Goal: Information Seeking & Learning: Learn about a topic

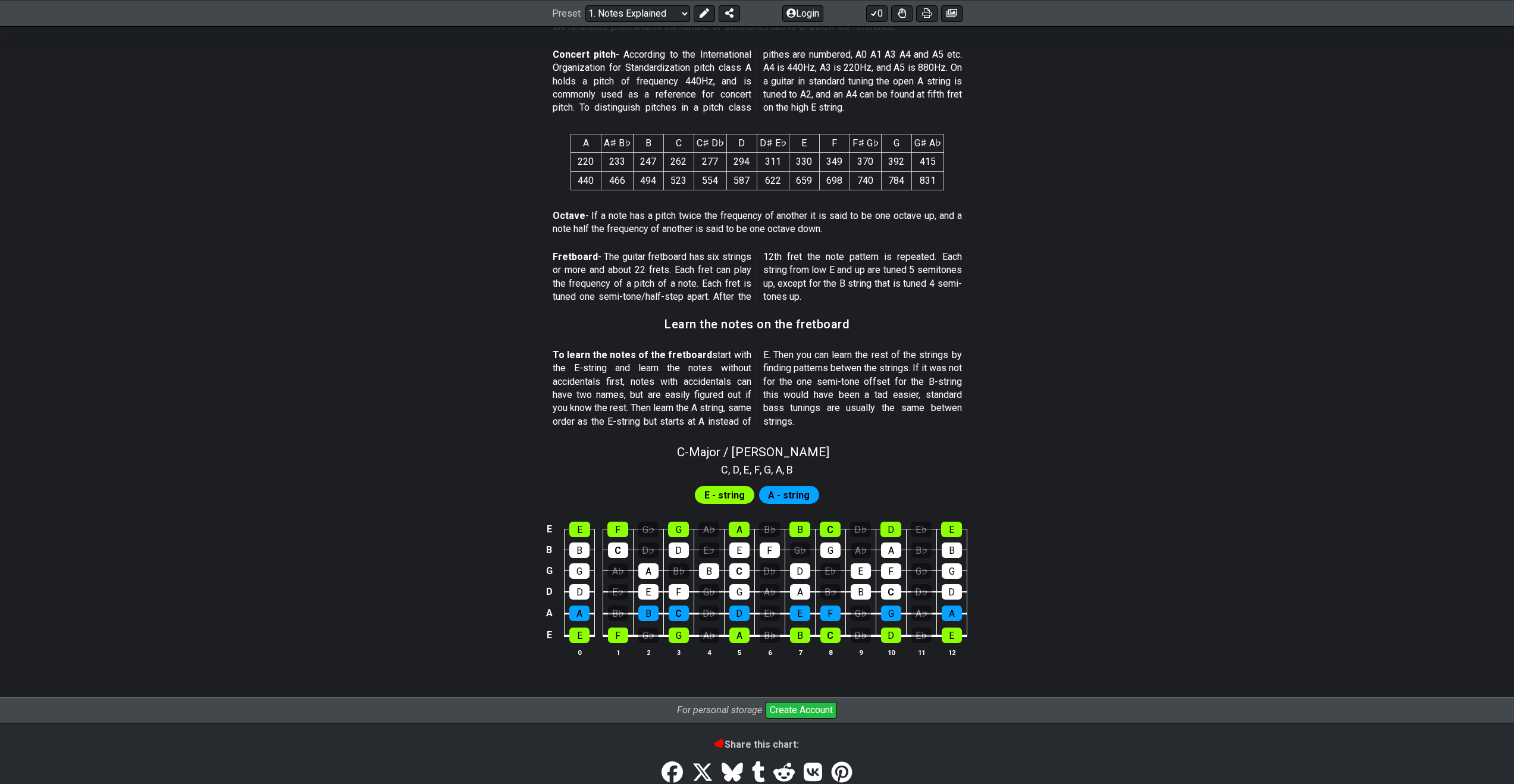
scroll to position [808, 0]
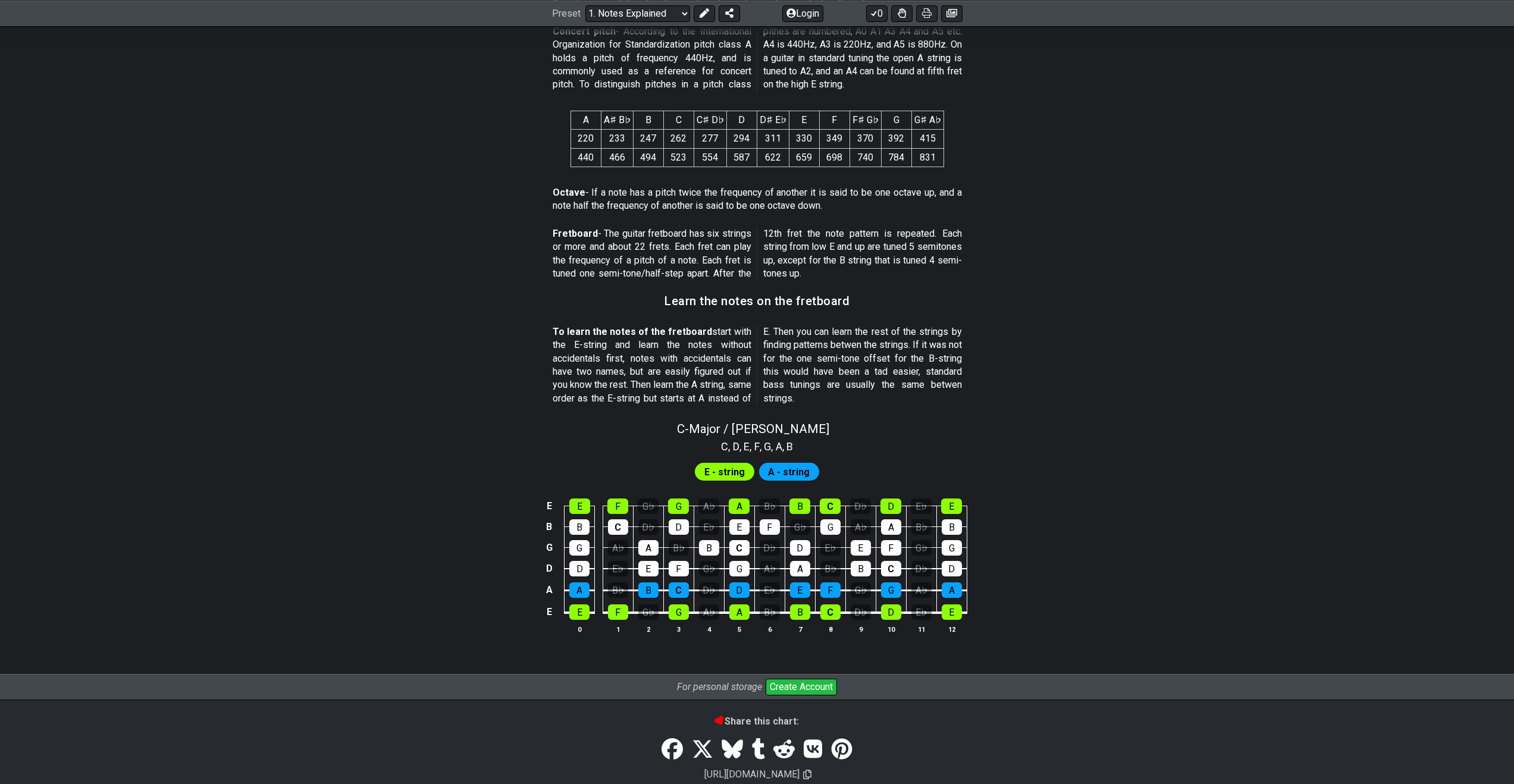
click at [716, 468] on span "E - string" at bounding box center [724, 471] width 41 height 17
drag, startPoint x: 778, startPoint y: 474, endPoint x: 800, endPoint y: 477, distance: 22.2
click at [800, 477] on span "A - string" at bounding box center [789, 471] width 42 height 17
click at [717, 424] on span "C - Major / Ionian" at bounding box center [753, 429] width 152 height 14
select select "C"
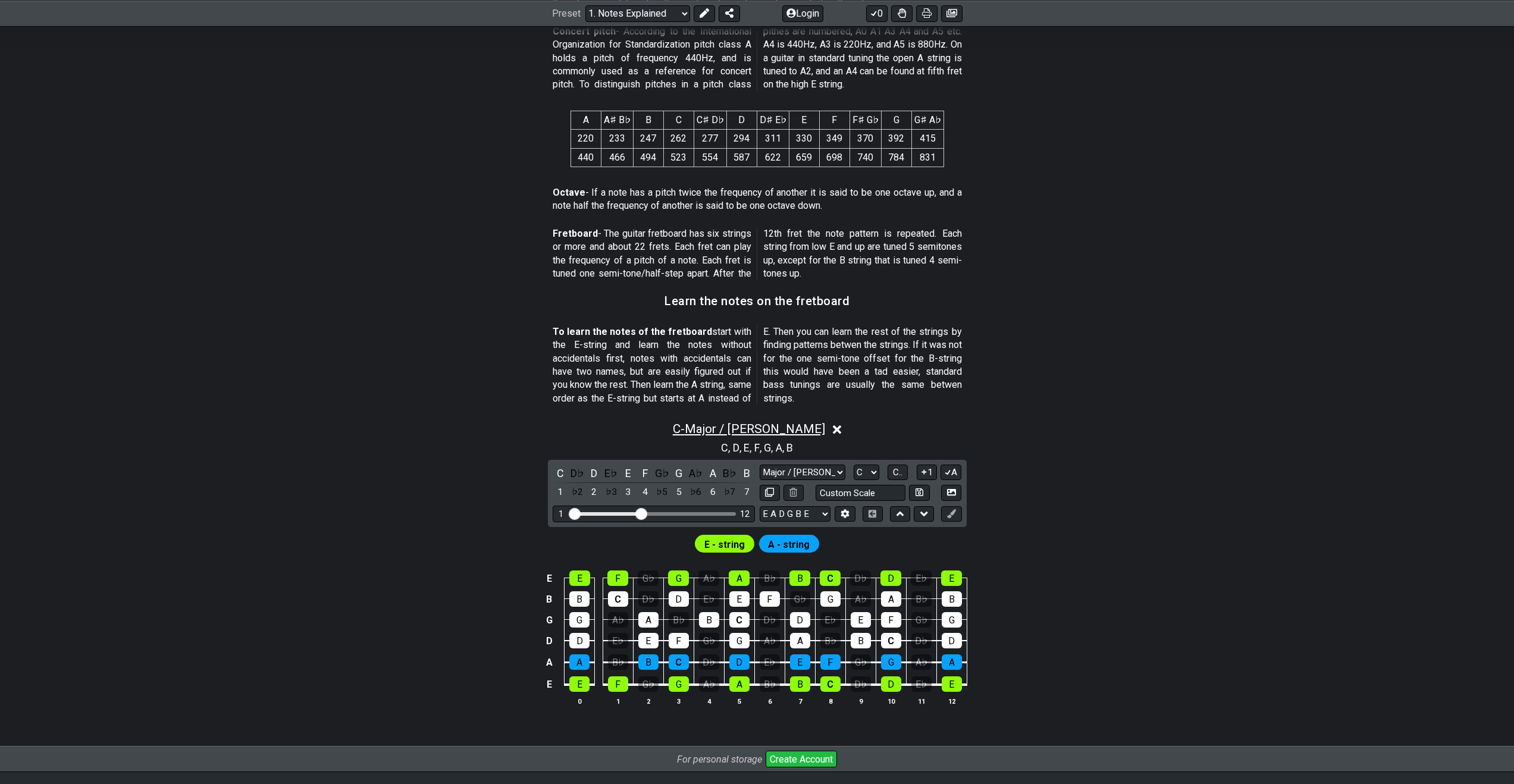
click at [717, 425] on span "C - Major / Ionian" at bounding box center [749, 429] width 152 height 14
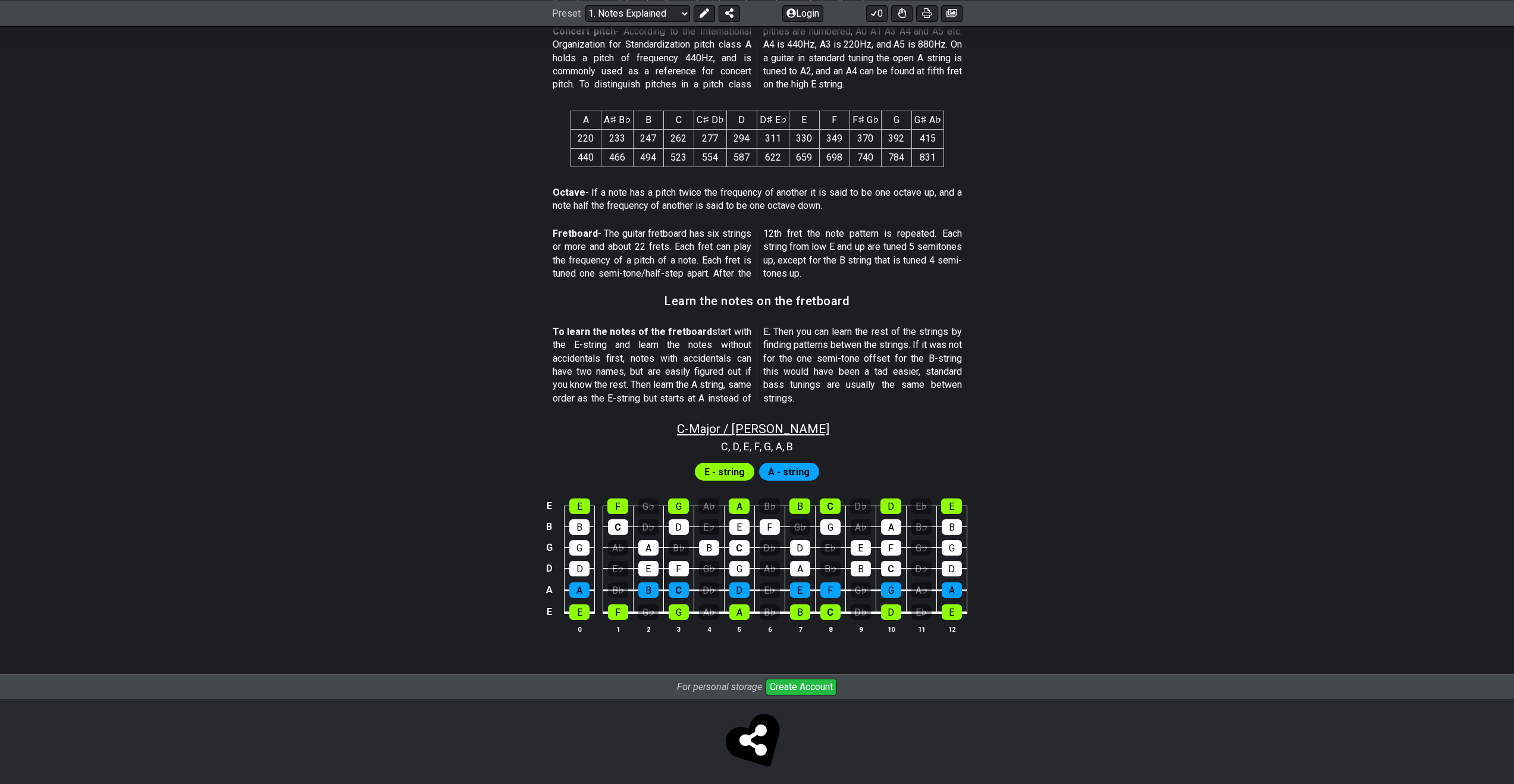
click at [717, 425] on span "C - Major / Ionian" at bounding box center [753, 429] width 152 height 14
select select "C"
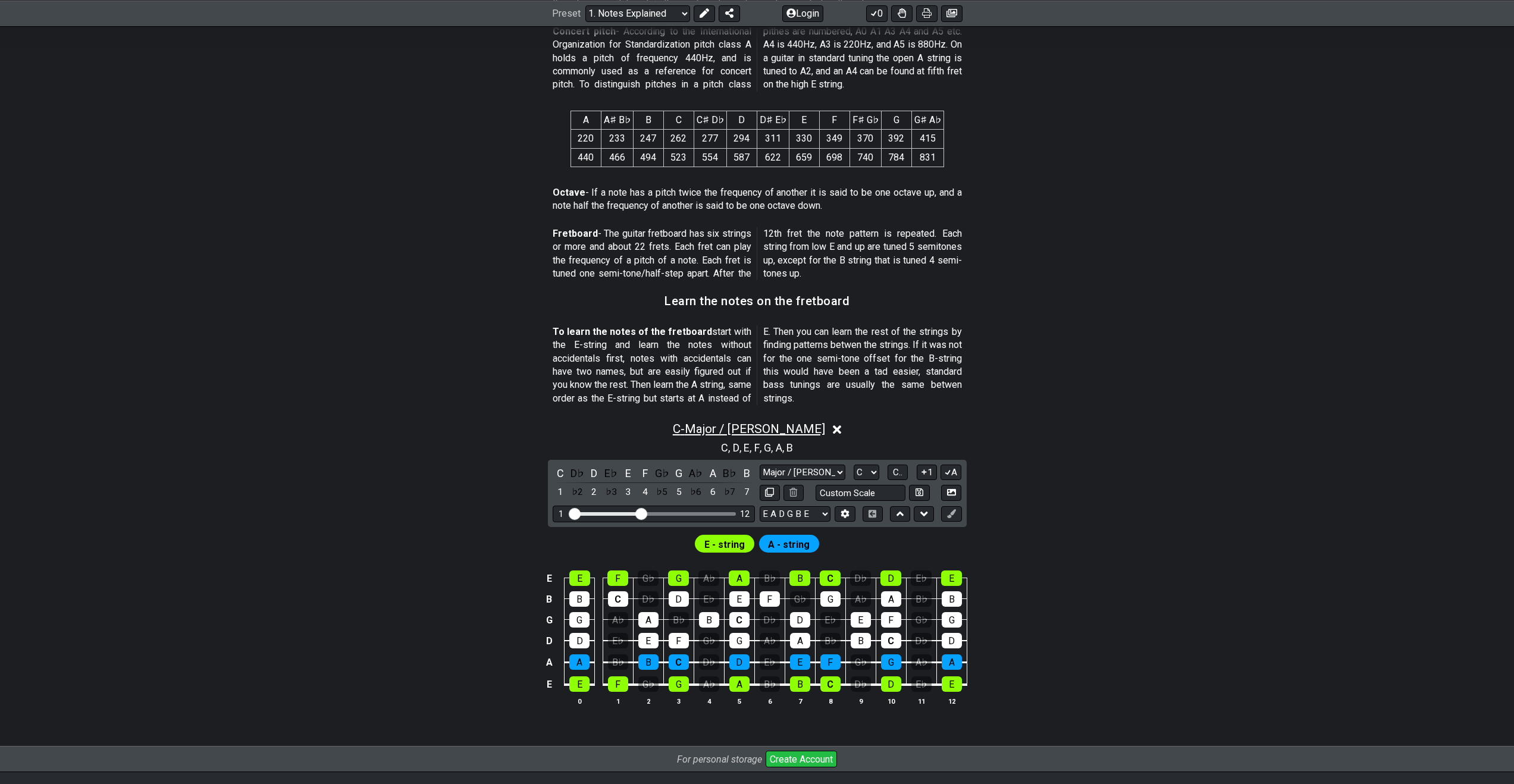
click at [717, 425] on span "C - Major / Ionian" at bounding box center [749, 429] width 152 height 14
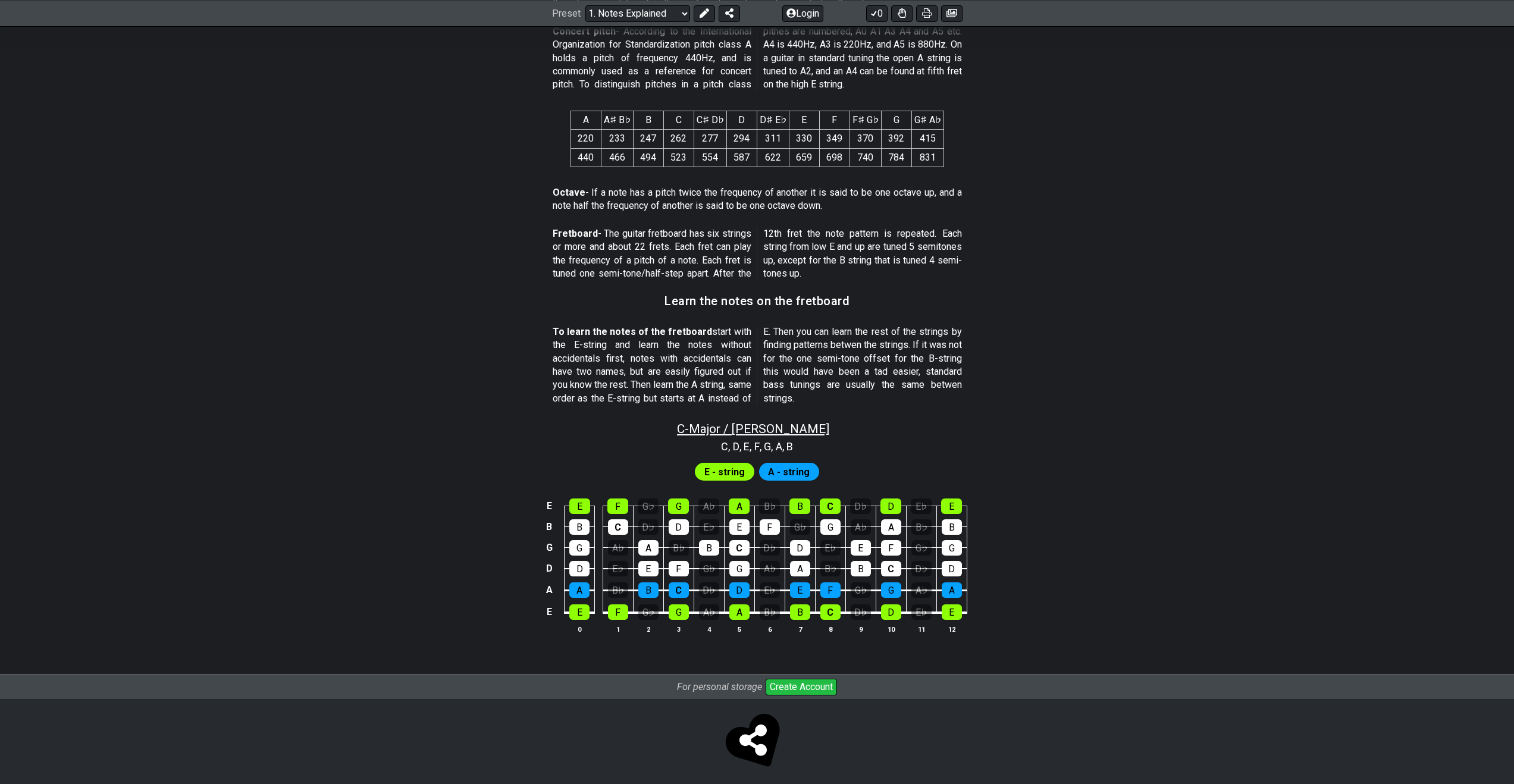
click at [717, 425] on span "C - Major / Ionian" at bounding box center [753, 429] width 152 height 14
select select "C"
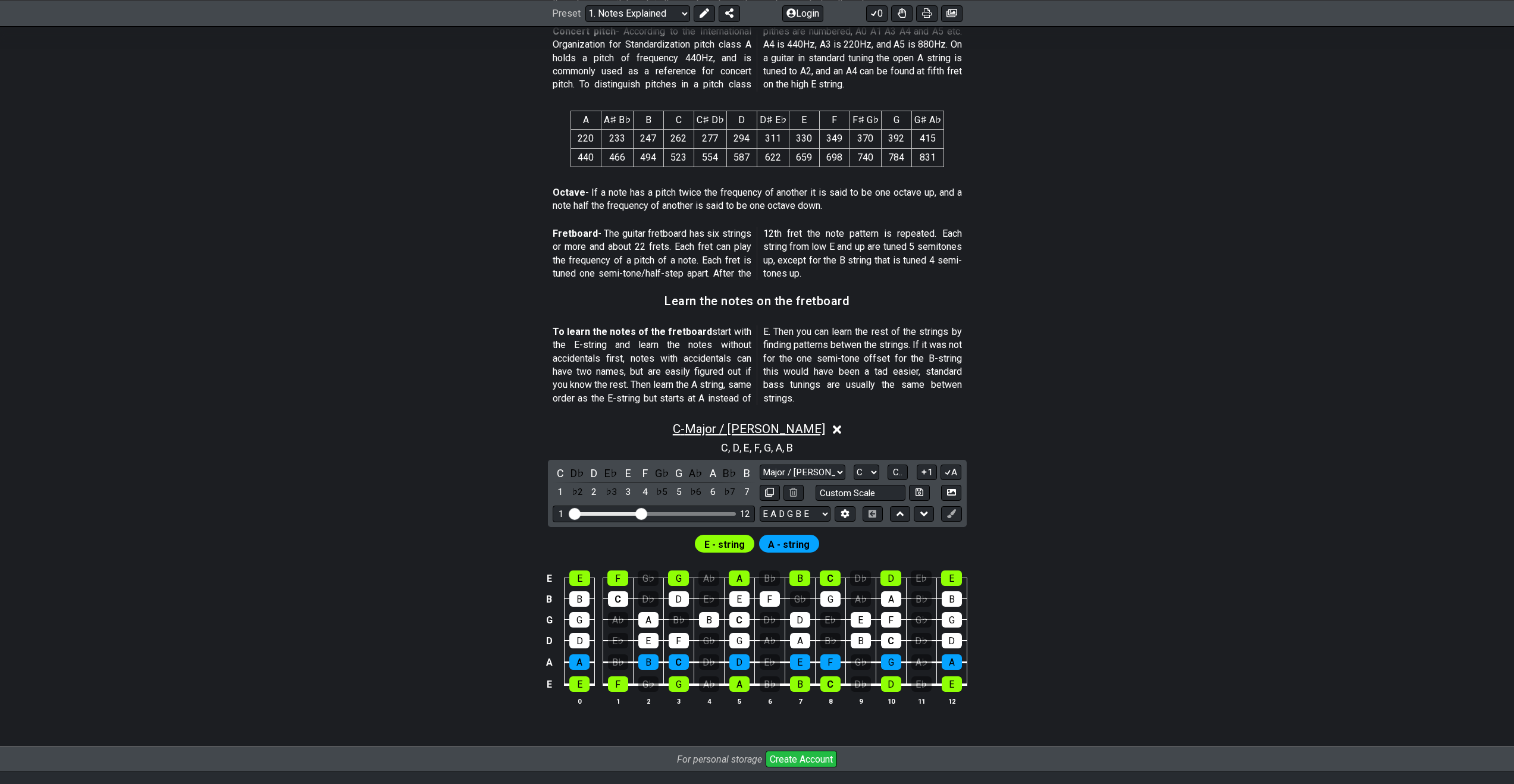
click at [717, 425] on span "C - Major / Ionian" at bounding box center [749, 429] width 152 height 14
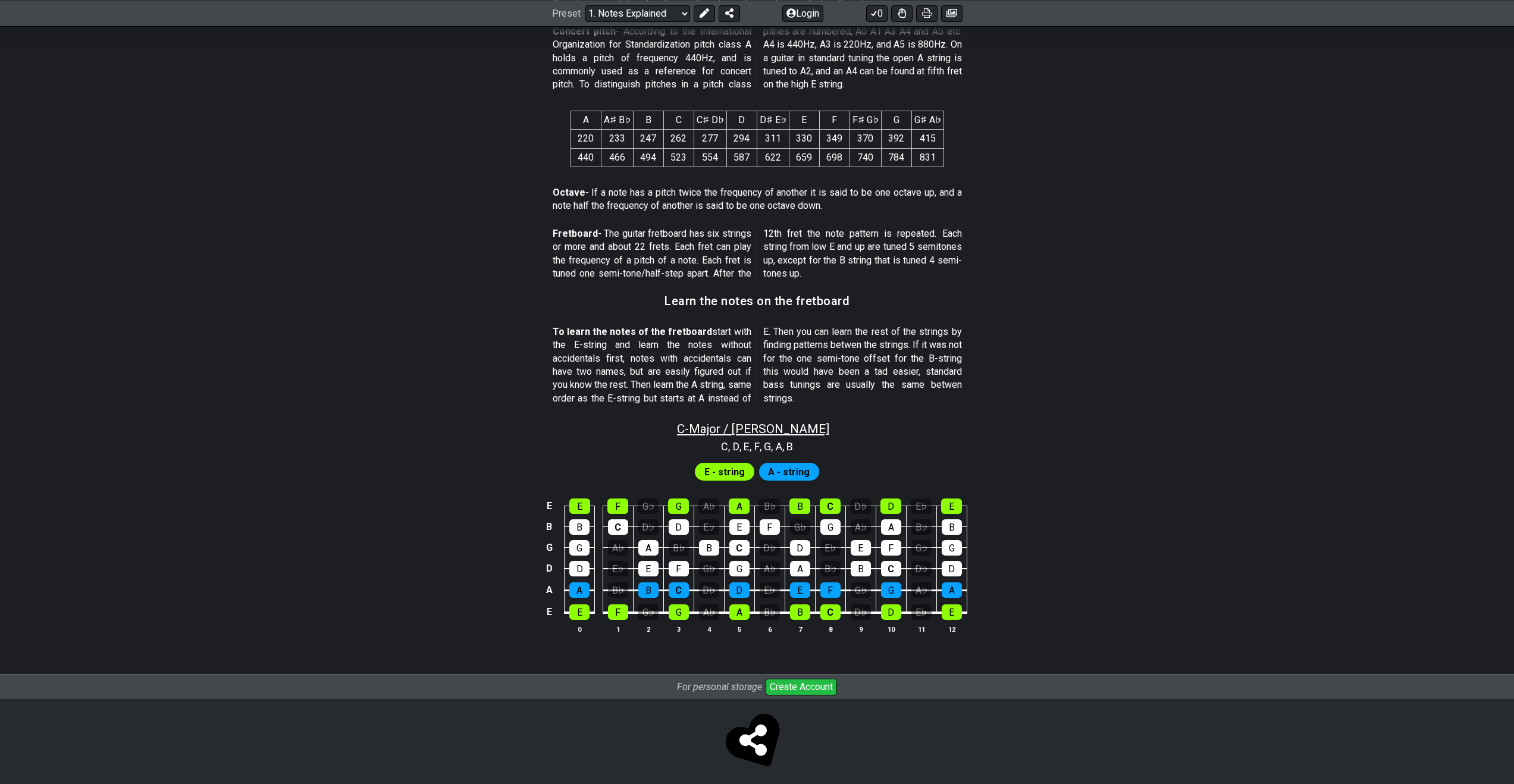
click at [716, 424] on span "C - Major / Ionian" at bounding box center [753, 429] width 152 height 14
select select "C"
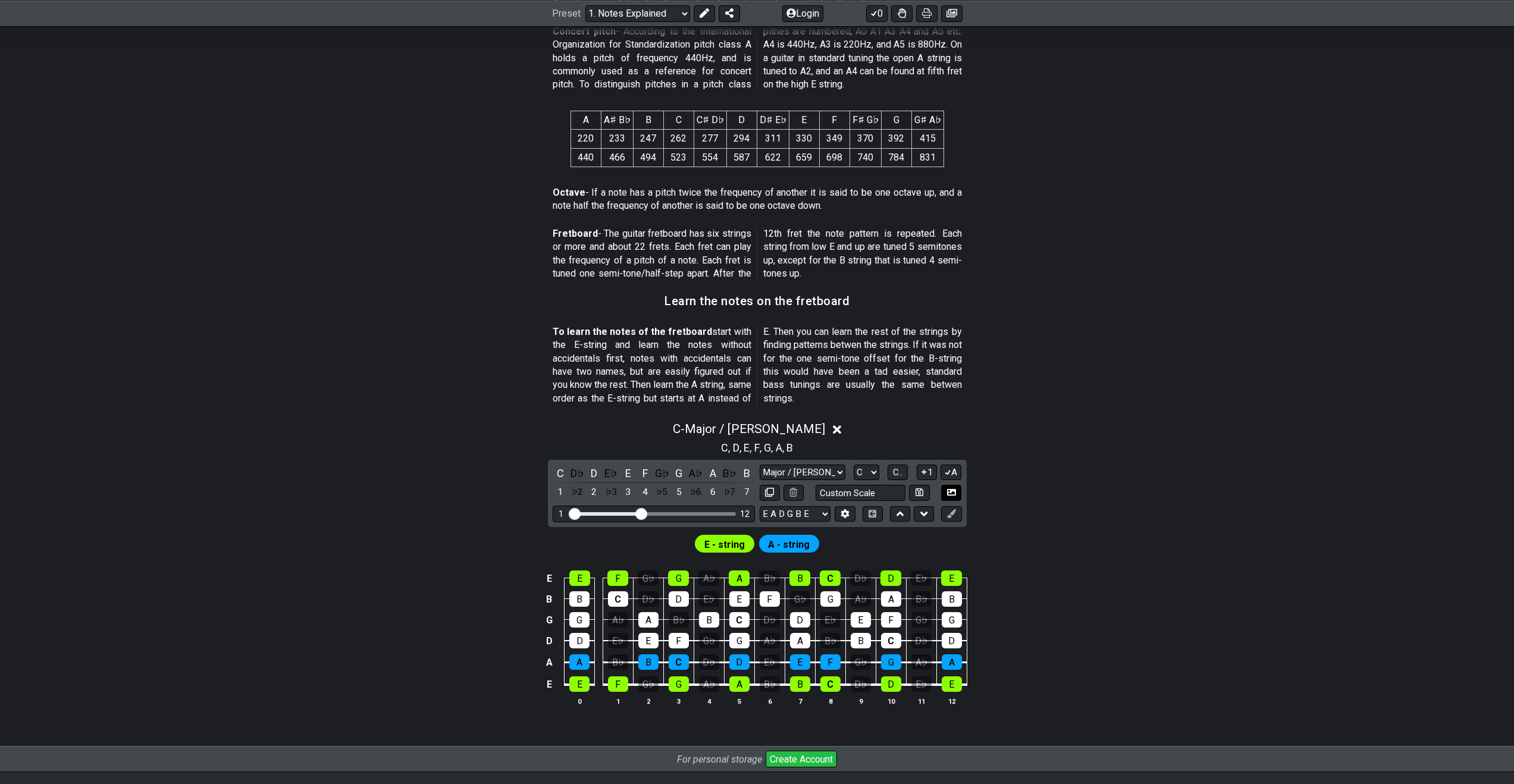
click at [950, 498] on button at bounding box center [951, 493] width 20 height 16
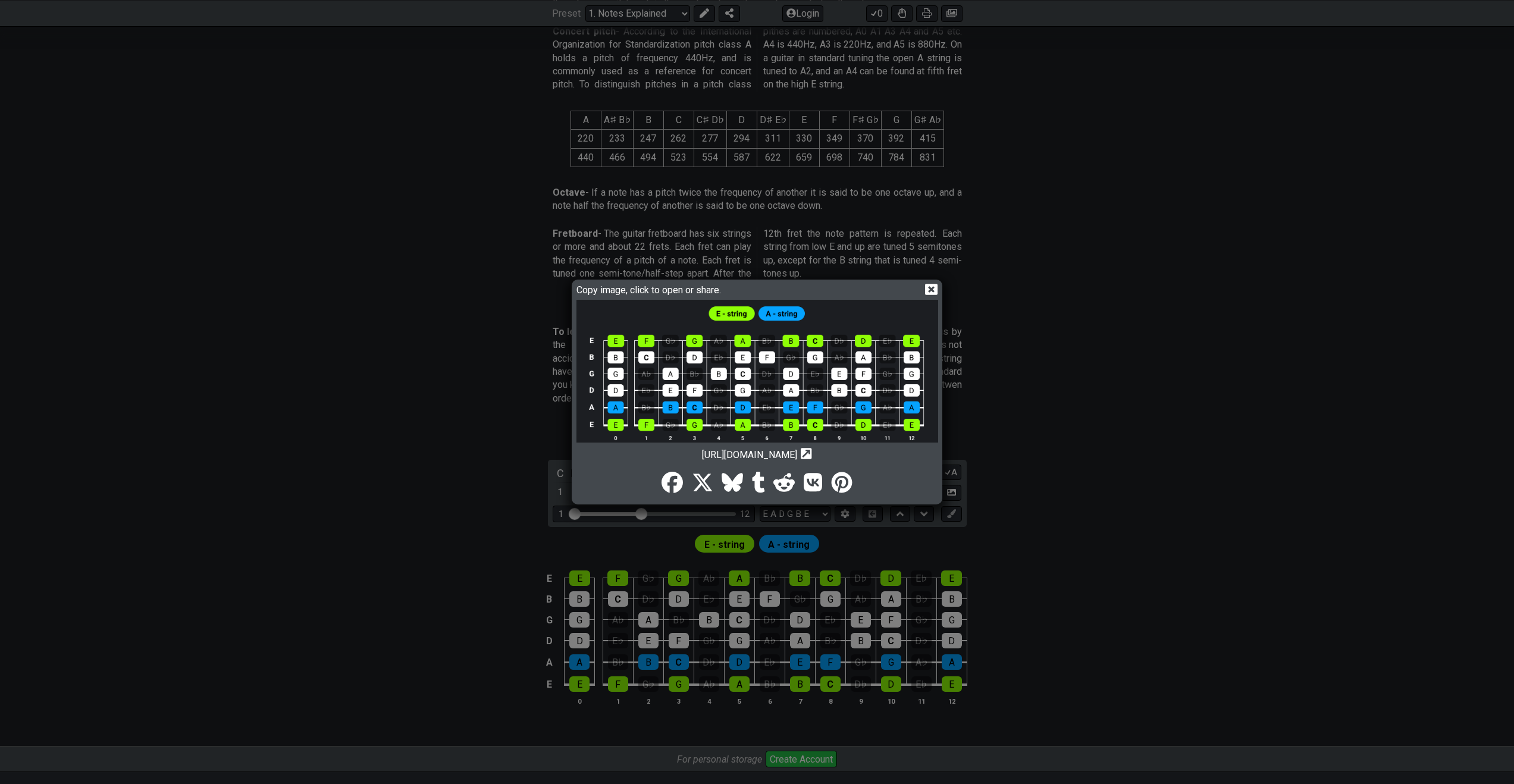
click at [930, 296] on div "Copy image, click to open or share." at bounding box center [757, 290] width 362 height 17
click at [933, 293] on icon at bounding box center [932, 289] width 13 height 11
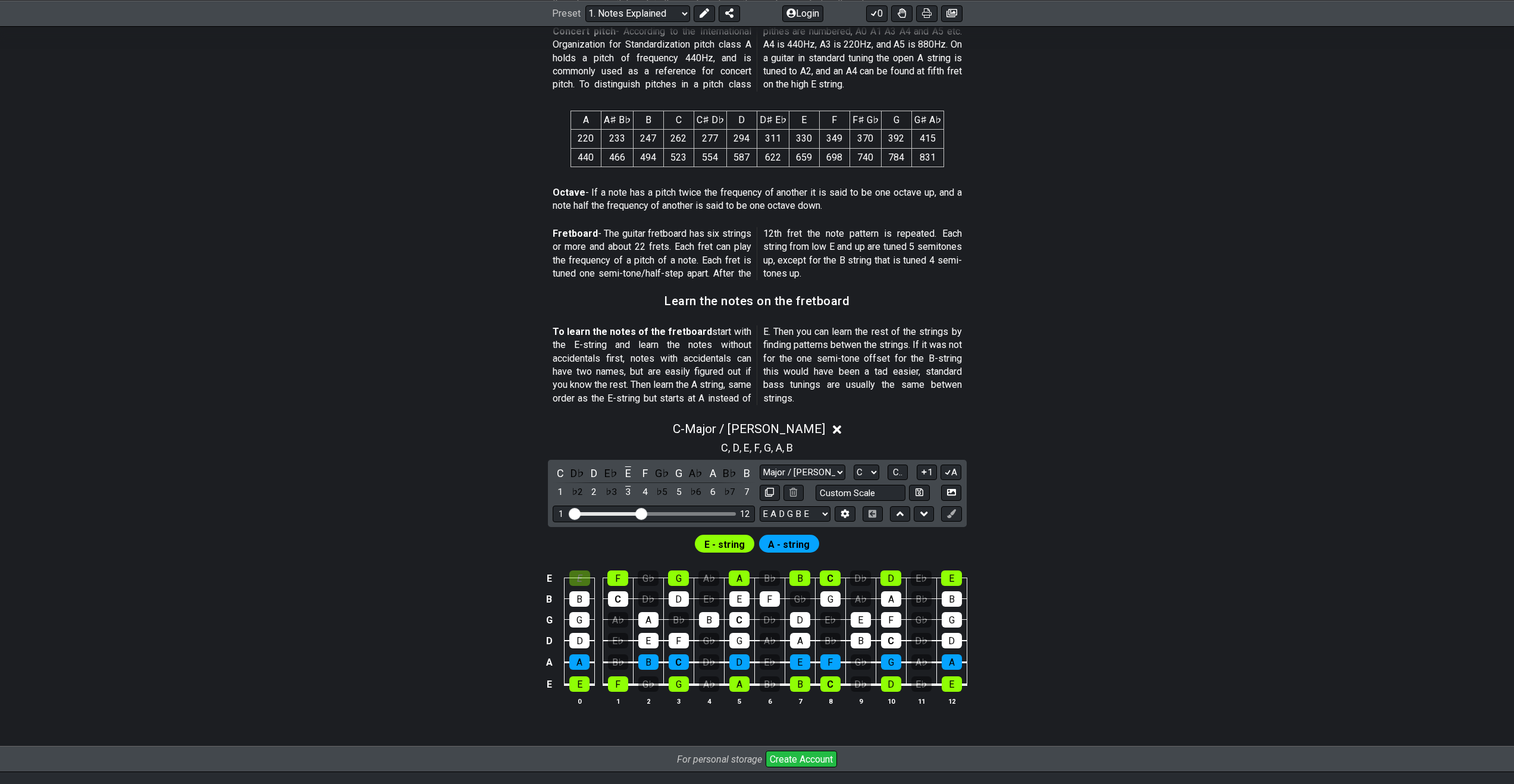
drag, startPoint x: 577, startPoint y: 583, endPoint x: 582, endPoint y: 590, distance: 8.6
click at [582, 590] on tbody "E E F G♭ G A♭ A B♭ B C D♭ D E♭ E B B C D♭ D E♭ E F G♭ G A♭ A B♭ B G G A♭ A B♭ B…" at bounding box center [754, 627] width 425 height 140
click at [580, 580] on div "E" at bounding box center [580, 578] width 21 height 15
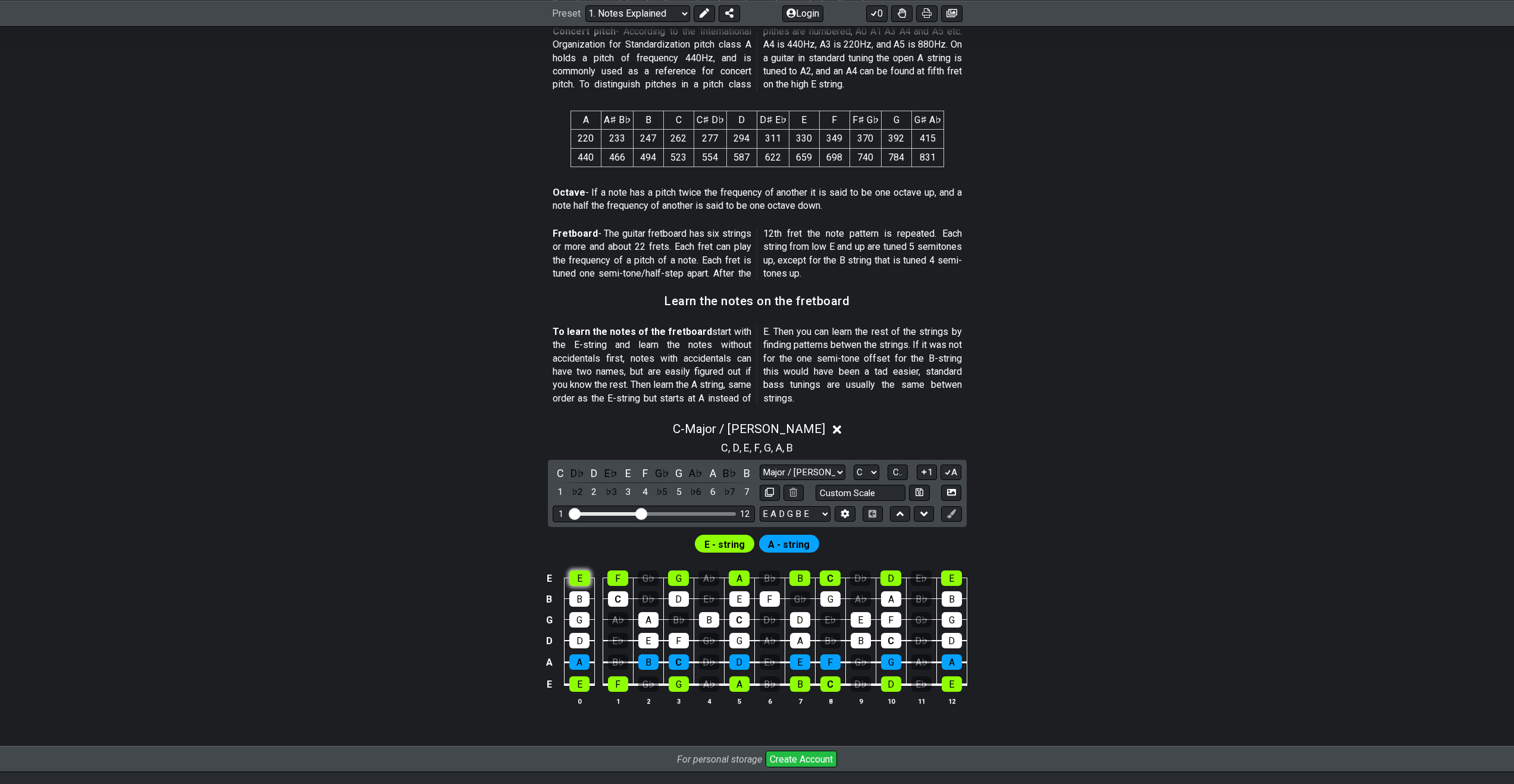
click at [580, 580] on div "E" at bounding box center [580, 578] width 21 height 15
click at [582, 581] on div "E" at bounding box center [580, 578] width 21 height 15
click at [585, 660] on div "A" at bounding box center [580, 662] width 20 height 15
click at [585, 659] on div "A" at bounding box center [580, 662] width 20 height 15
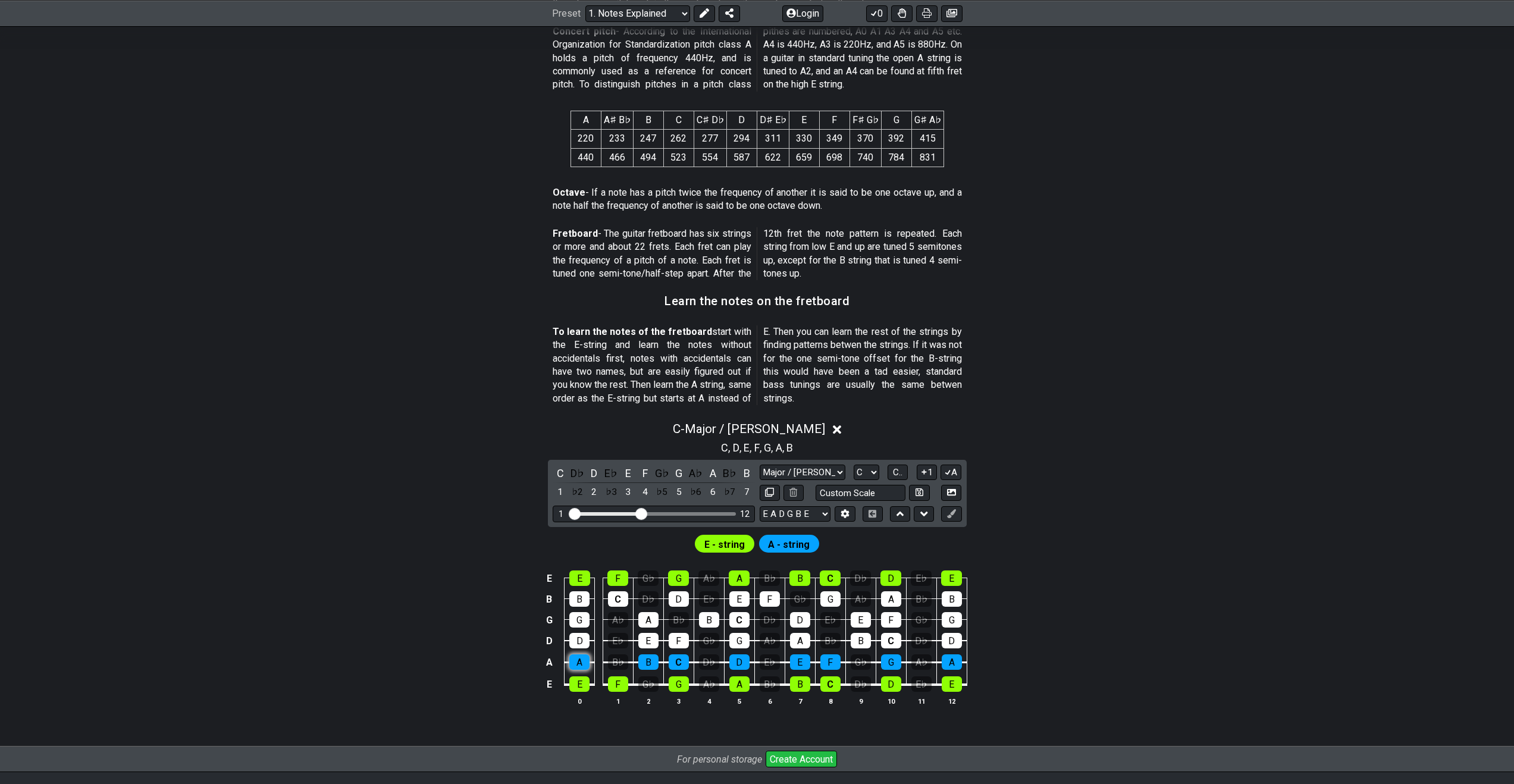
click at [585, 659] on div "A" at bounding box center [580, 662] width 20 height 15
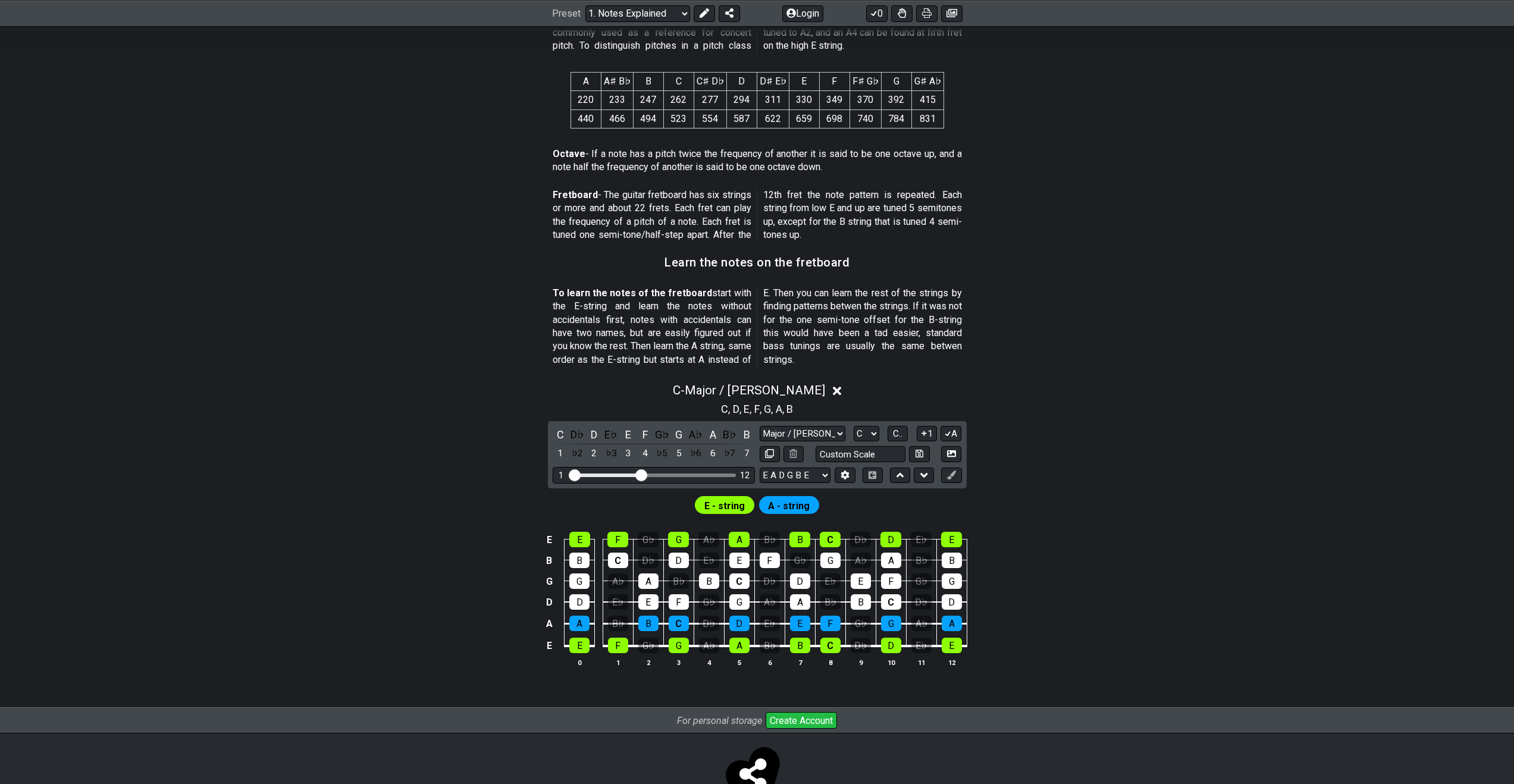
scroll to position [887, 0]
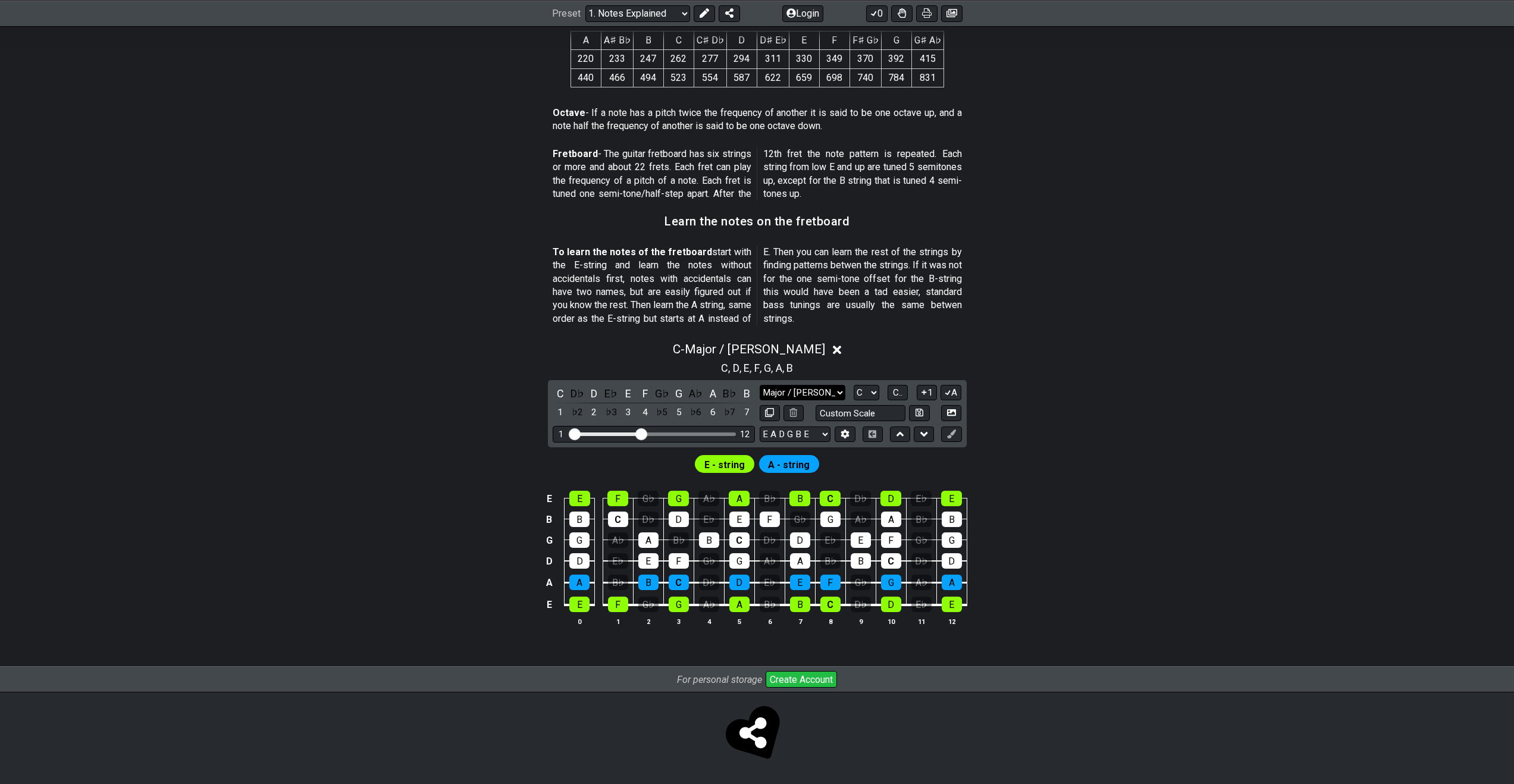
click at [798, 394] on select "Major / Ionian Custom Scale Minor Pentatonic Major Pentatonic Minor Blues Major…" at bounding box center [802, 393] width 86 height 16
click at [760, 385] on select "Major / Ionian Custom Scale Minor Pentatonic Major Pentatonic Minor Blues Major…" at bounding box center [802, 393] width 86 height 16
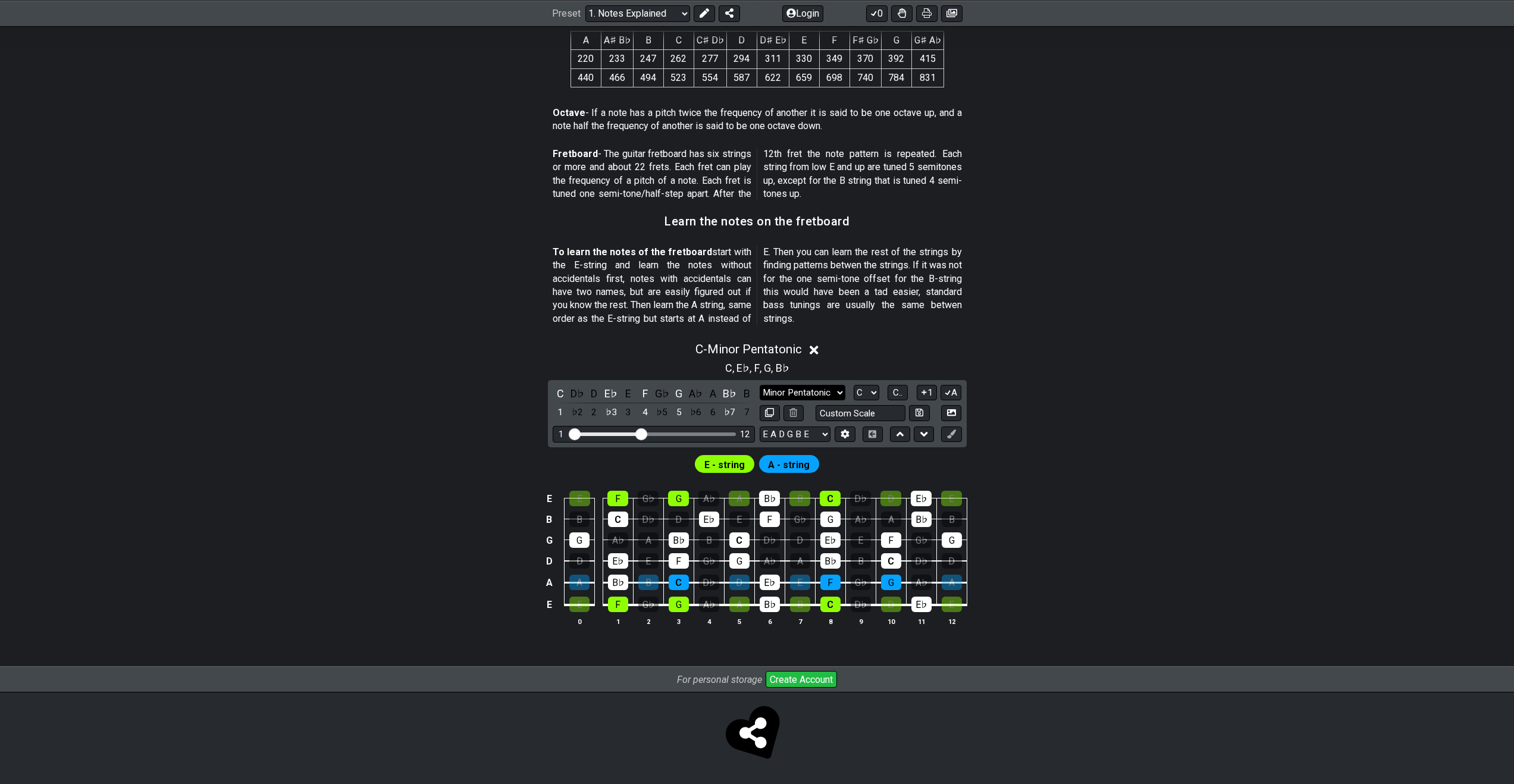
click at [800, 400] on select "Major / Ionian Custom Scale Minor Pentatonic Major Pentatonic Minor Blues Major…" at bounding box center [802, 393] width 86 height 16
click at [760, 385] on select "Major / Ionian Custom Scale Minor Pentatonic Major Pentatonic Minor Blues Major…" at bounding box center [802, 393] width 86 height 16
click at [818, 398] on select "Major / Ionian Custom Scale Minor Pentatonic Major Pentatonic Minor Blues Major…" at bounding box center [802, 393] width 86 height 16
click at [760, 385] on select "Major / Ionian Custom Scale Minor Pentatonic Major Pentatonic Minor Blues Major…" at bounding box center [802, 393] width 86 height 16
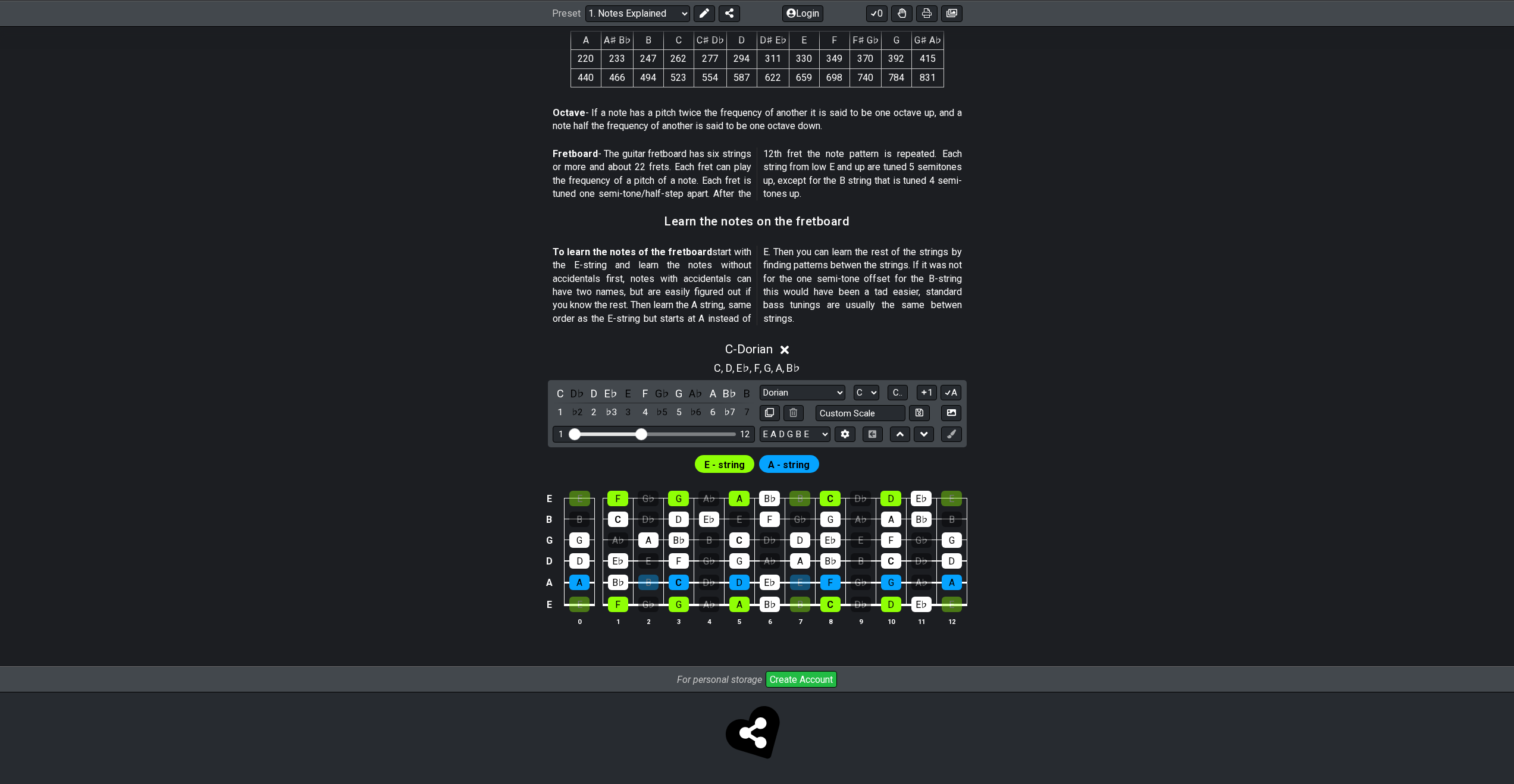
click at [808, 401] on div "Major / Ionian Custom Scale Minor Pentatonic Major Pentatonic Minor Blues Major…" at bounding box center [861, 403] width 203 height 37
click at [809, 401] on div "Major / Ionian Custom Scale Minor Pentatonic Major Pentatonic Minor Blues Major…" at bounding box center [861, 403] width 203 height 37
click at [811, 398] on select "Major / Ionian Custom Scale Minor Pentatonic Major Pentatonic Minor Blues Major…" at bounding box center [802, 393] width 86 height 16
click at [760, 385] on select "Major / Ionian Custom Scale Minor Pentatonic Major Pentatonic Minor Blues Major…" at bounding box center [802, 393] width 86 height 16
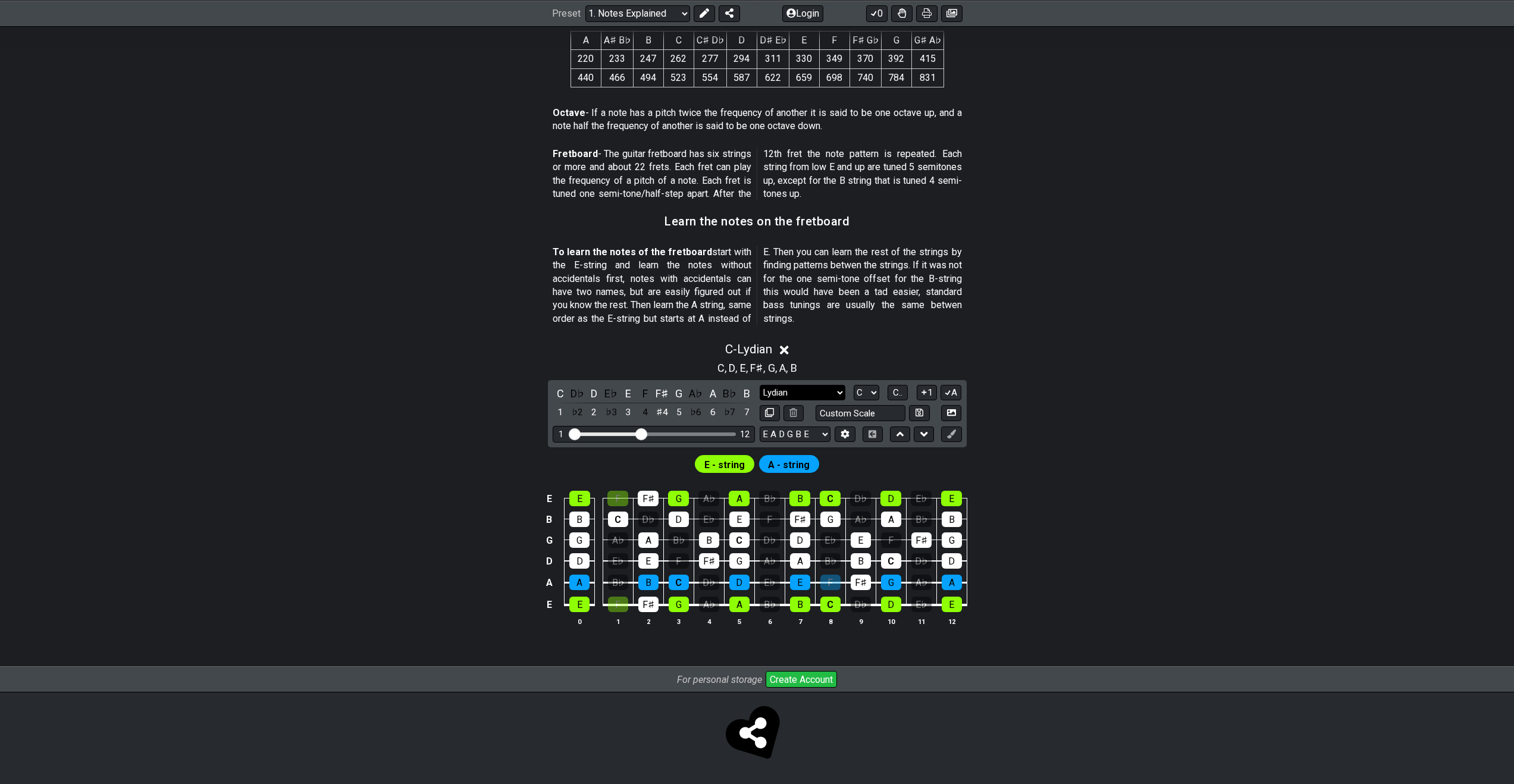
click at [808, 399] on select "Major / Ionian Custom Scale Minor Pentatonic Major Pentatonic Minor Blues Major…" at bounding box center [802, 393] width 86 height 16
select select "Major / [PERSON_NAME]"
click at [760, 385] on select "Major / Ionian Custom Scale Minor Pentatonic Major Pentatonic Minor Blues Major…" at bounding box center [802, 393] width 86 height 16
